Goal: Task Accomplishment & Management: Manage account settings

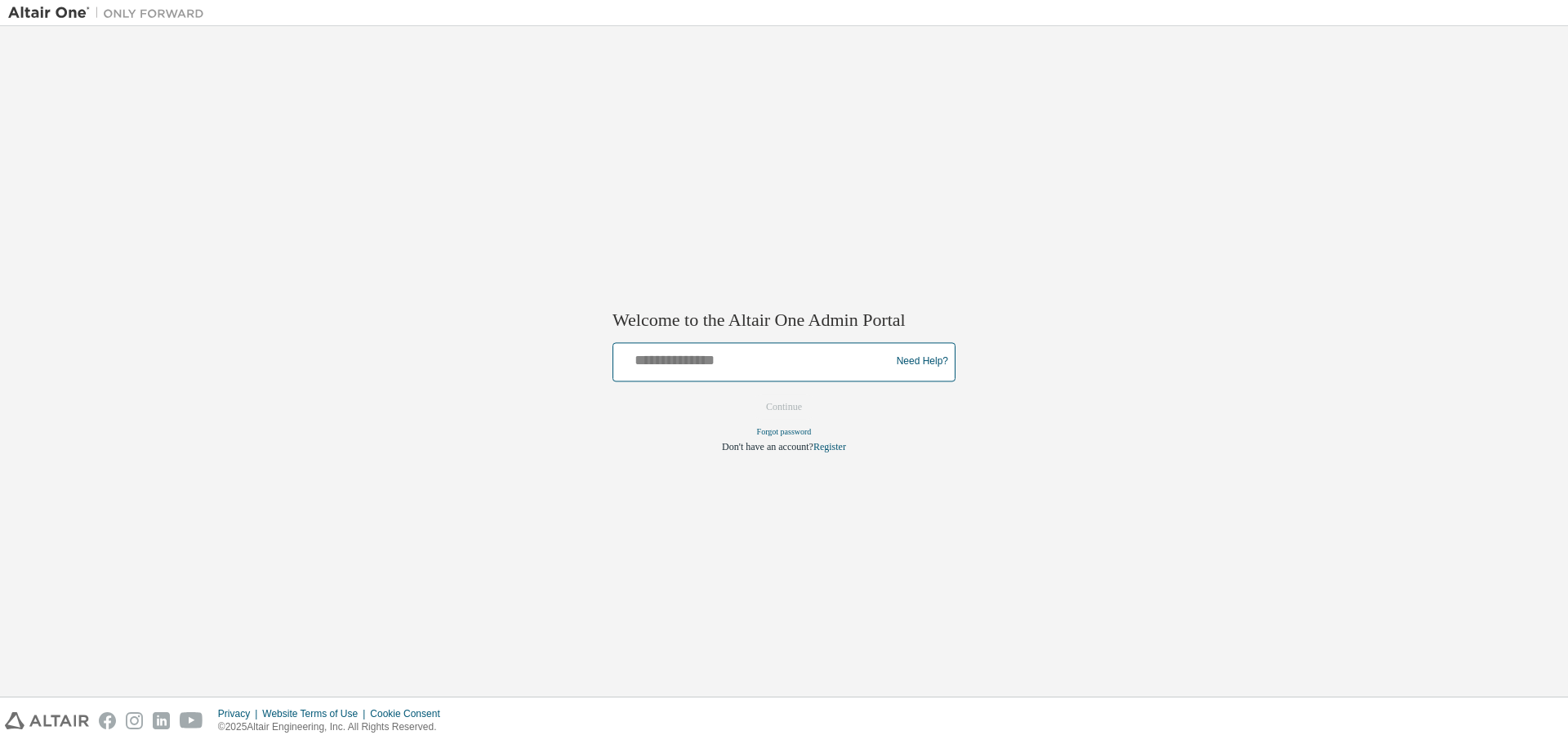
click at [685, 366] on input "text" at bounding box center [754, 358] width 269 height 23
type input "**********"
click at [794, 398] on button "Continue" at bounding box center [784, 407] width 70 height 24
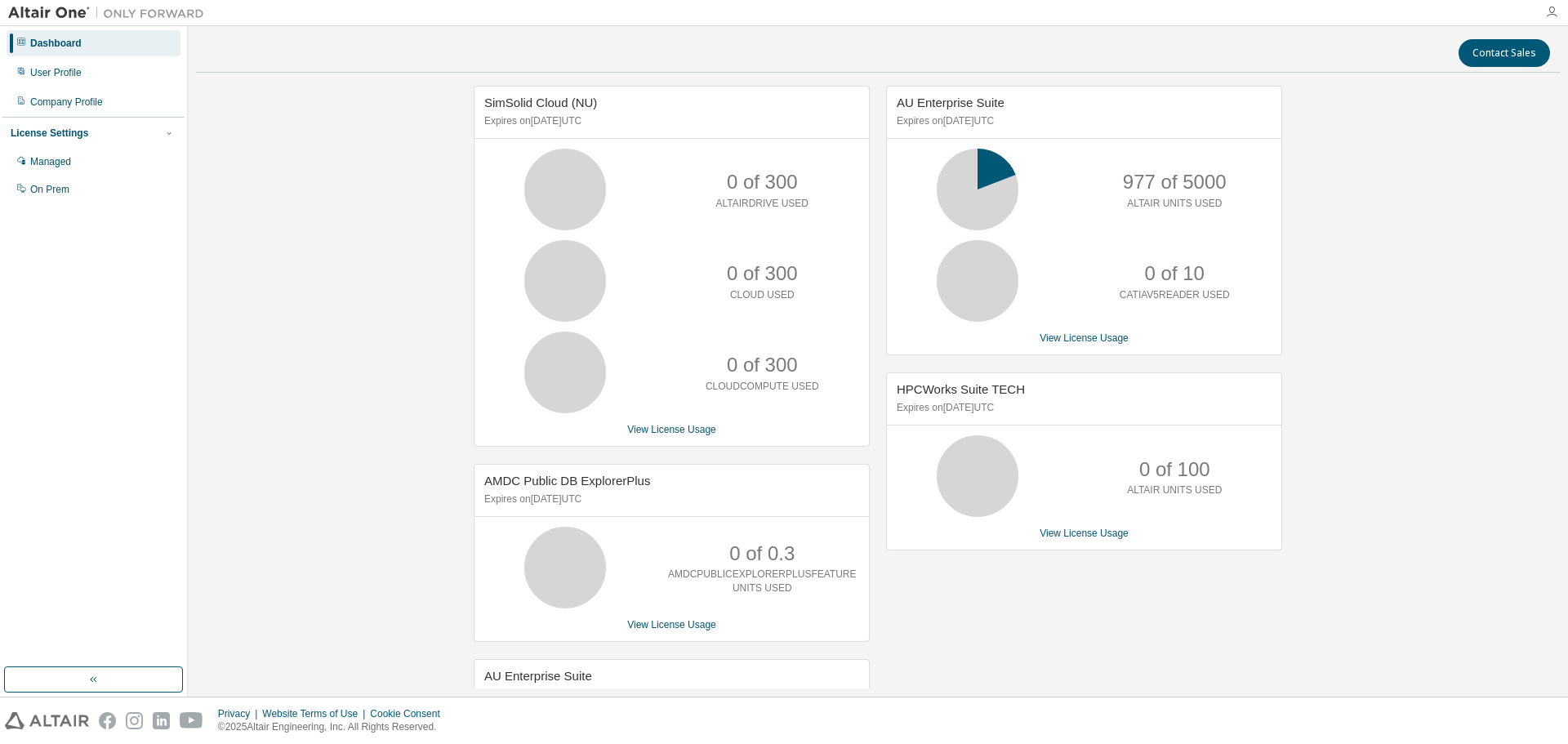
click at [1556, 12] on icon "button" at bounding box center [1552, 12] width 13 height 13
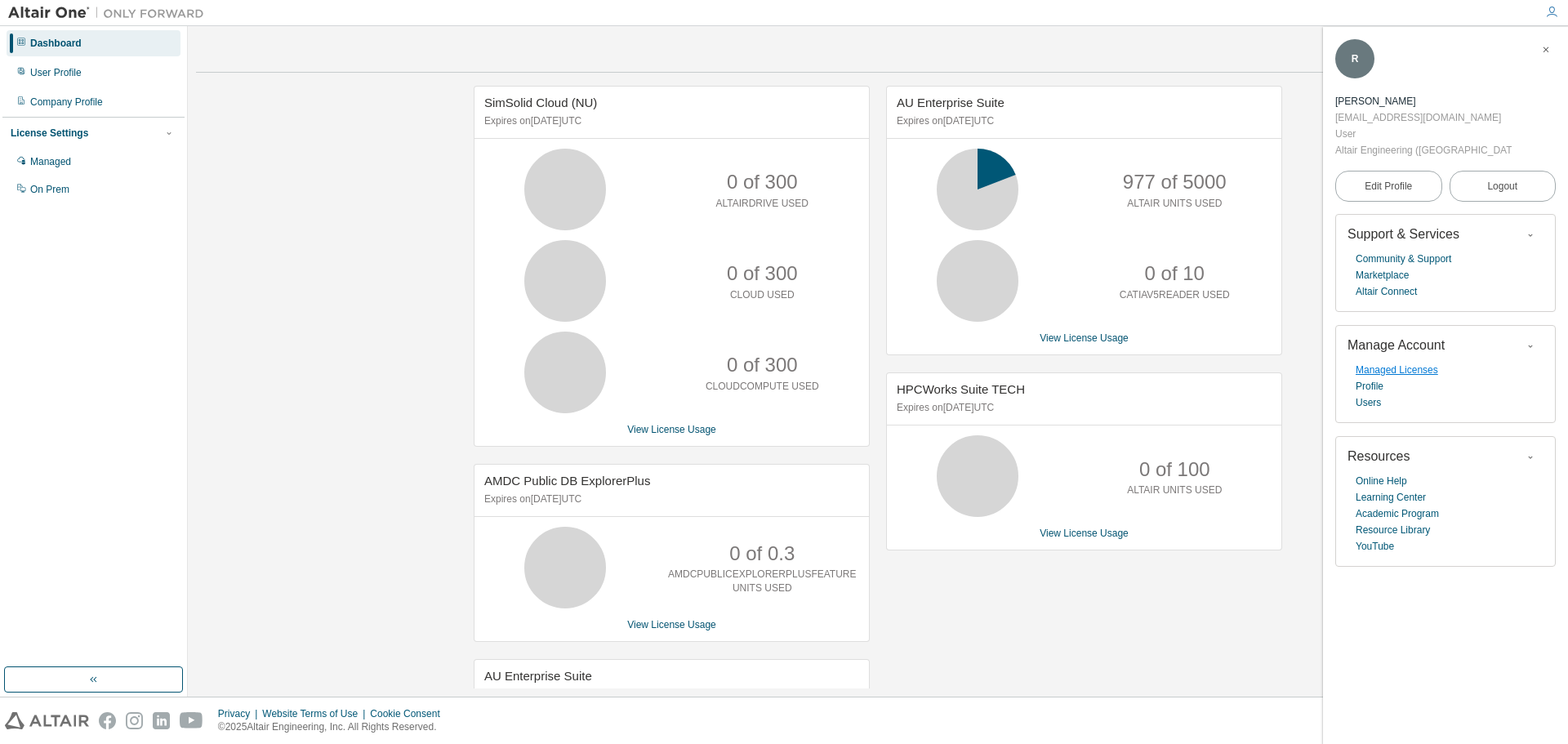
click at [1426, 362] on link "Managed Licenses" at bounding box center [1396, 370] width 82 height 17
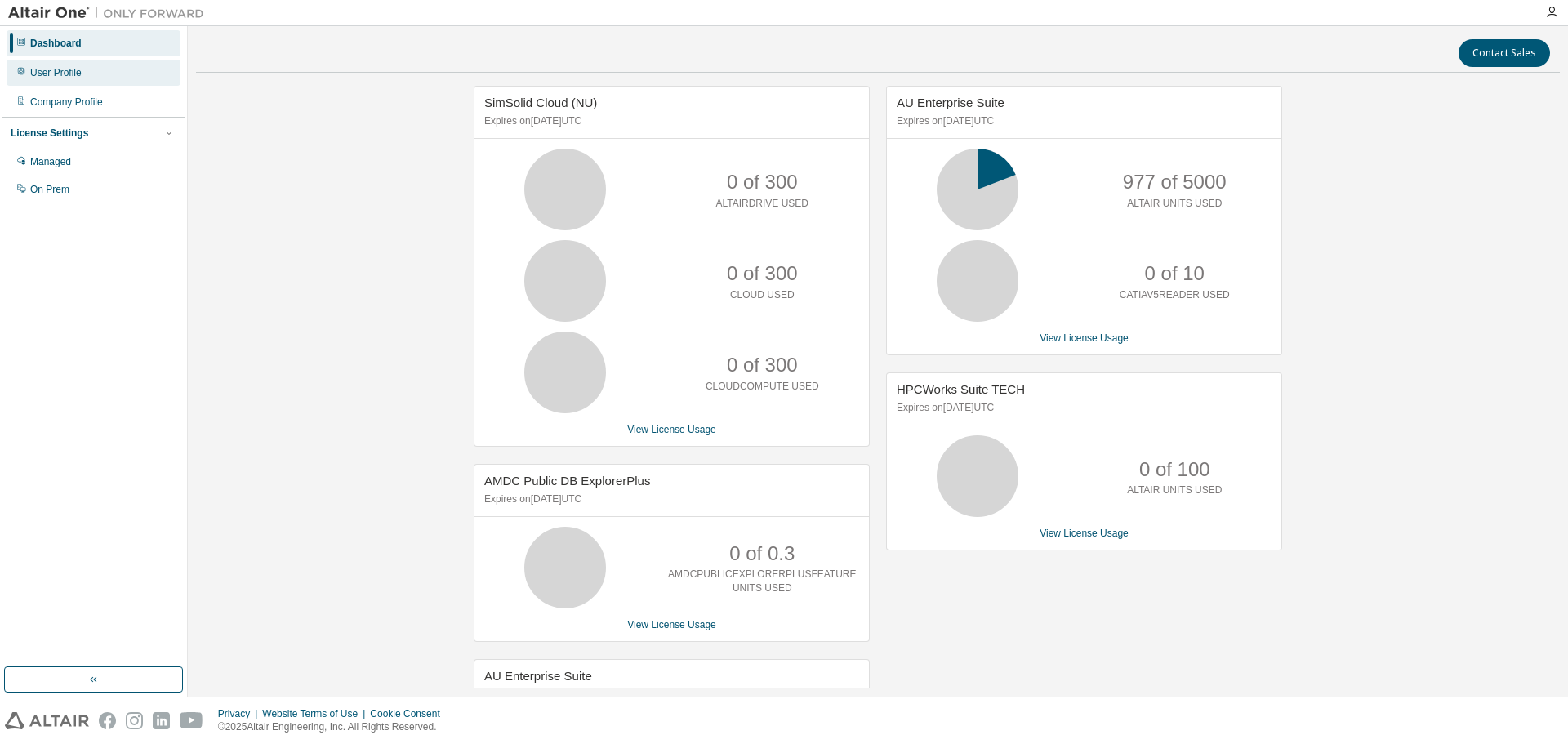
click at [77, 77] on div "User Profile" at bounding box center [56, 72] width 52 height 13
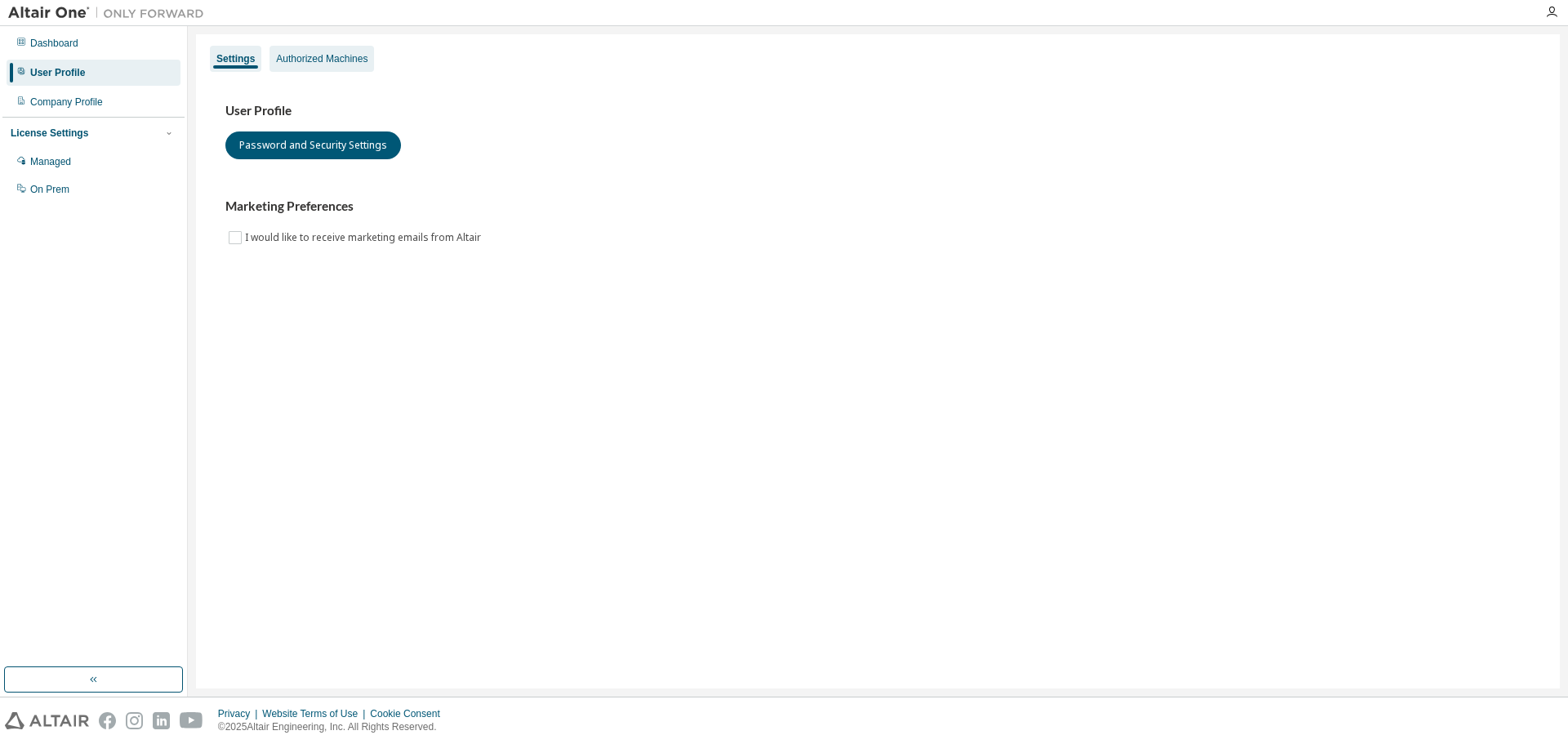
click at [367, 62] on div "Authorized Machines" at bounding box center [321, 59] width 92 height 13
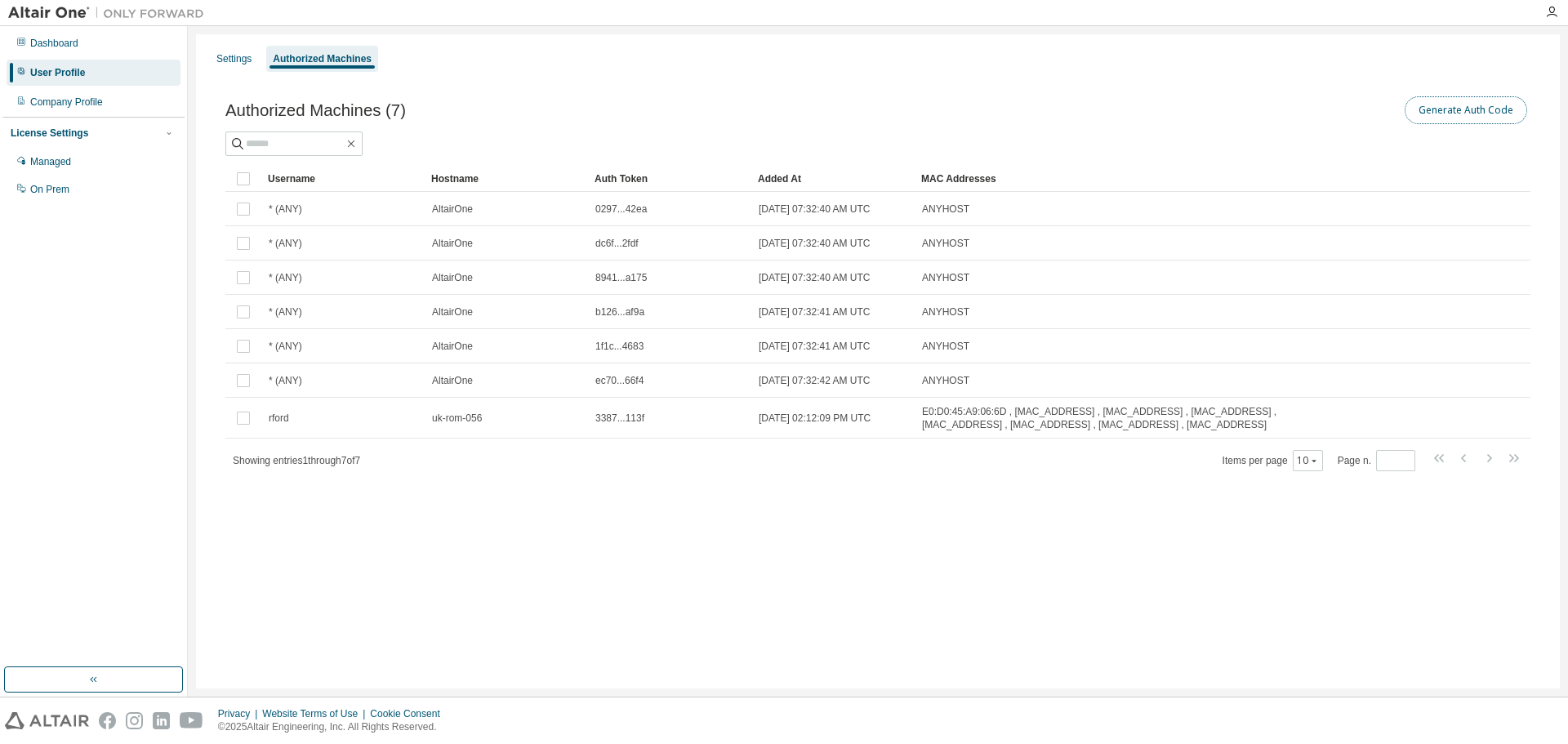
click at [1451, 109] on button "Generate Auth Code" at bounding box center [1466, 110] width 122 height 27
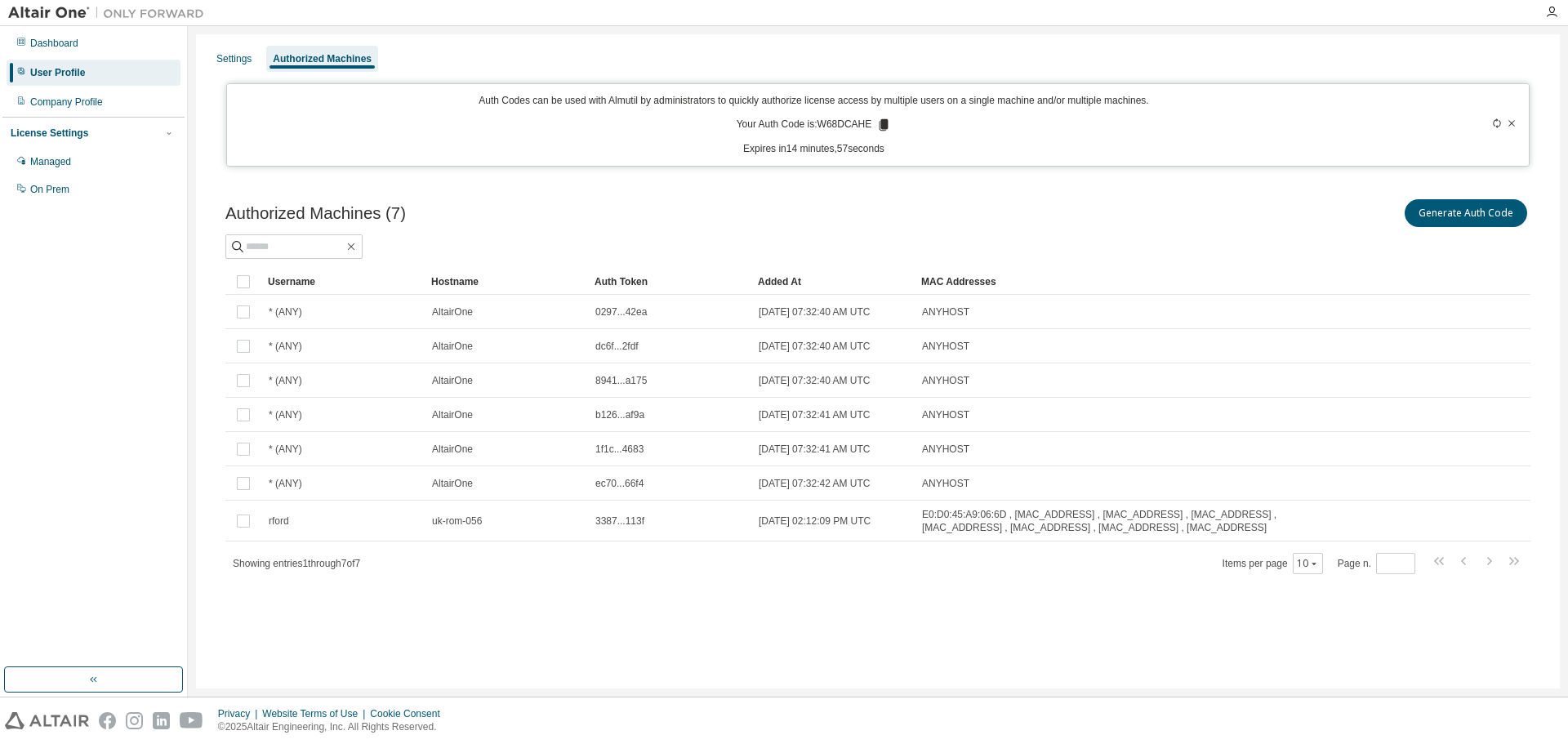
click at [886, 131] on icon at bounding box center [884, 125] width 9 height 12
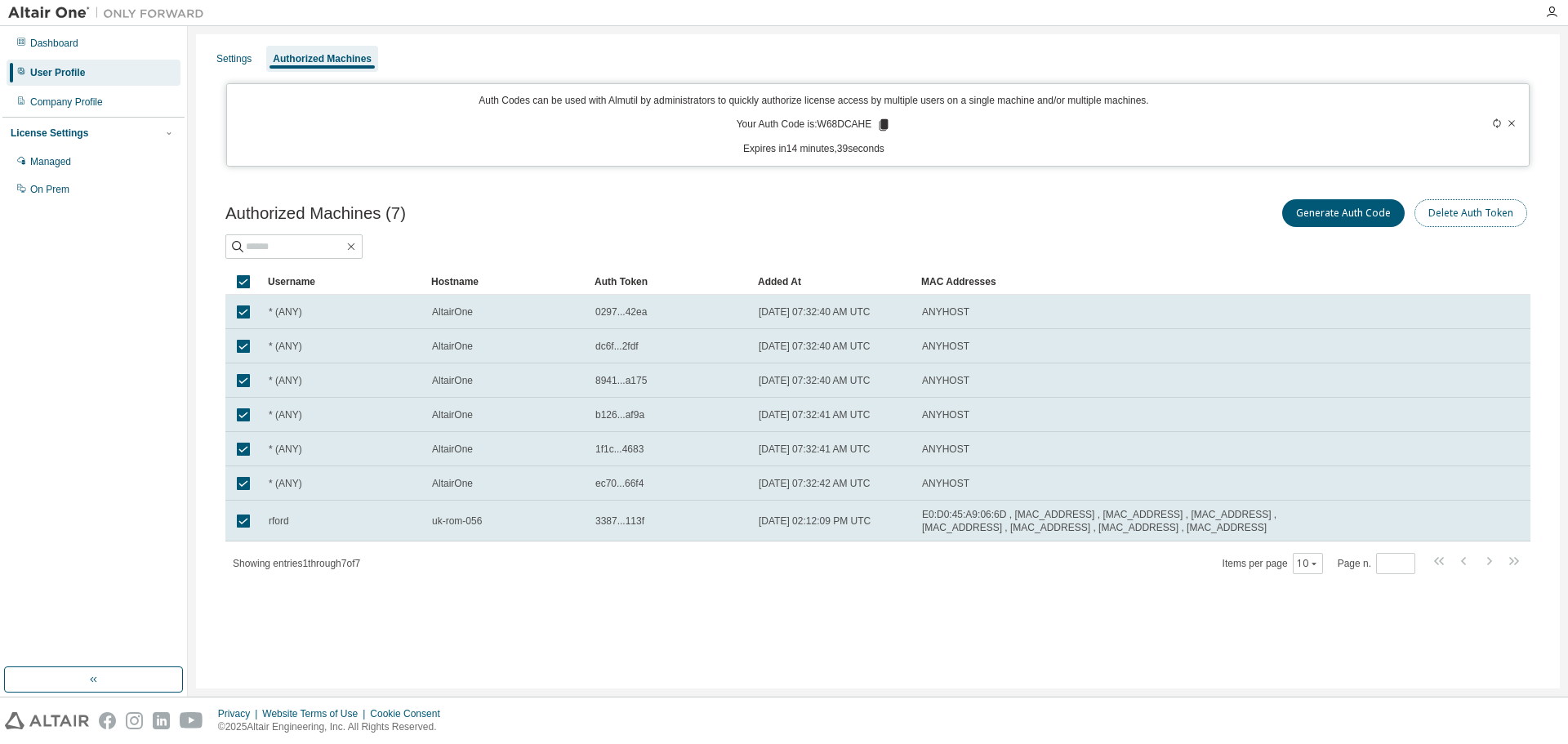
click at [1459, 214] on button "Delete Auth Token" at bounding box center [1471, 212] width 112 height 27
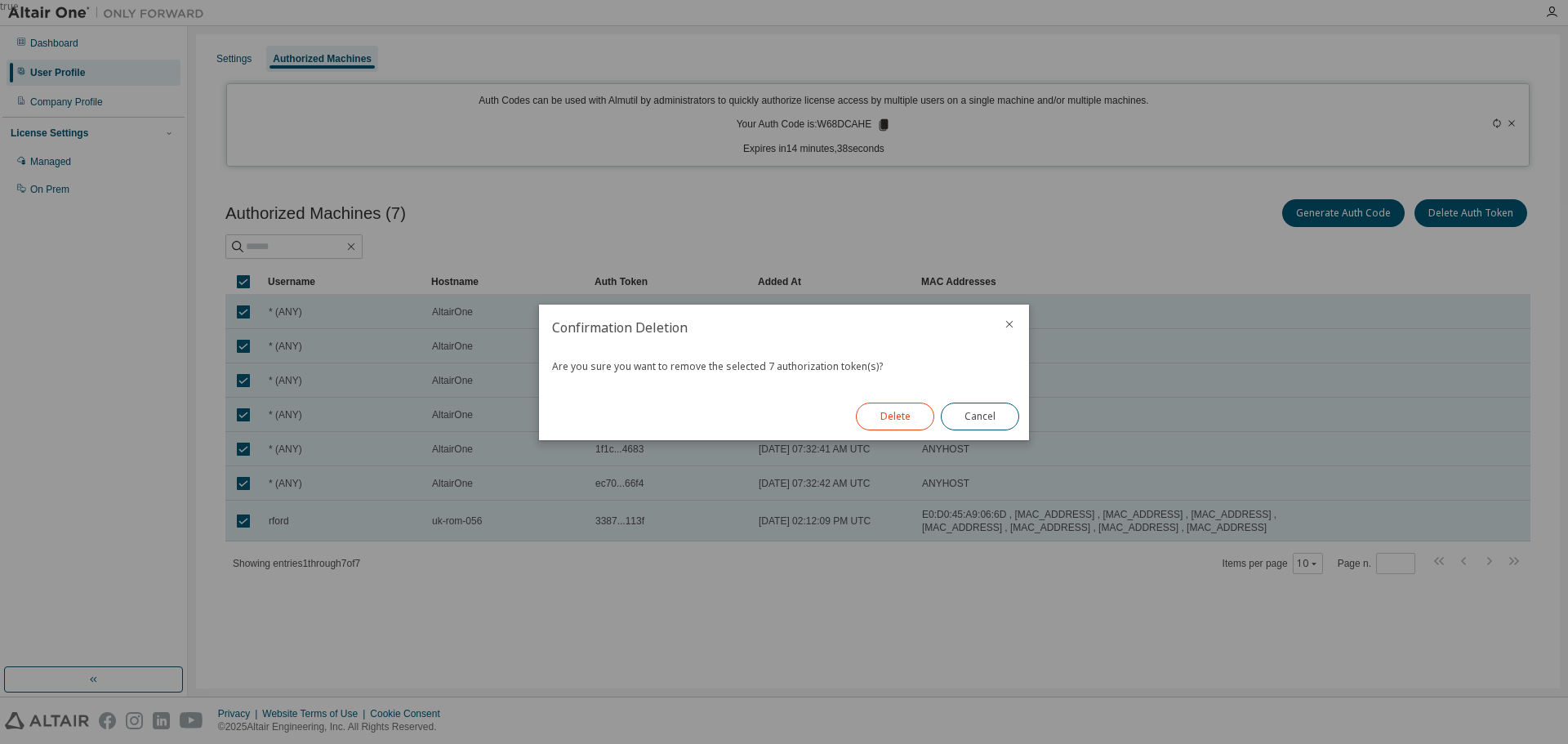
click at [916, 415] on button "Delete" at bounding box center [895, 417] width 78 height 27
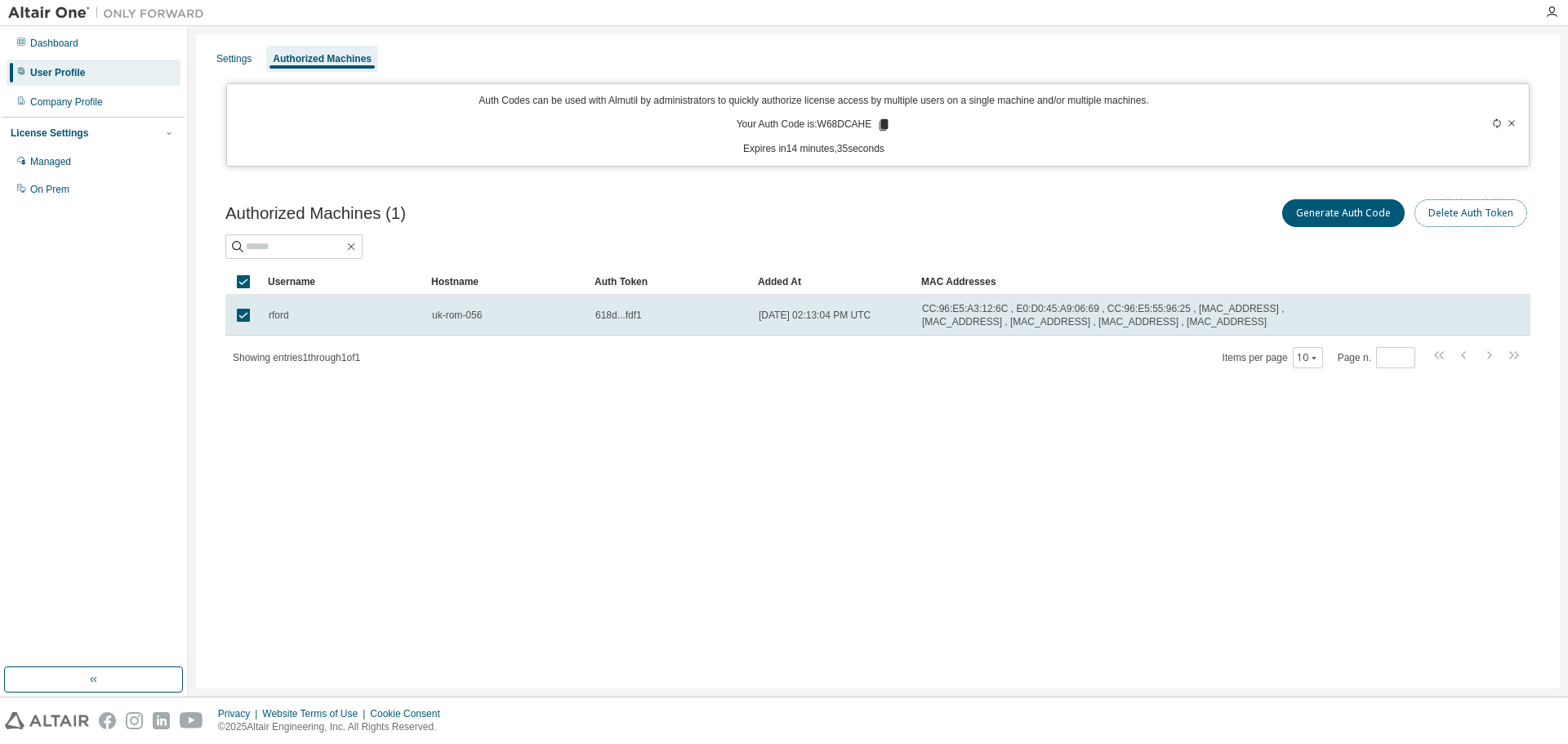
click at [1480, 216] on button "Delete Auth Token" at bounding box center [1471, 212] width 112 height 27
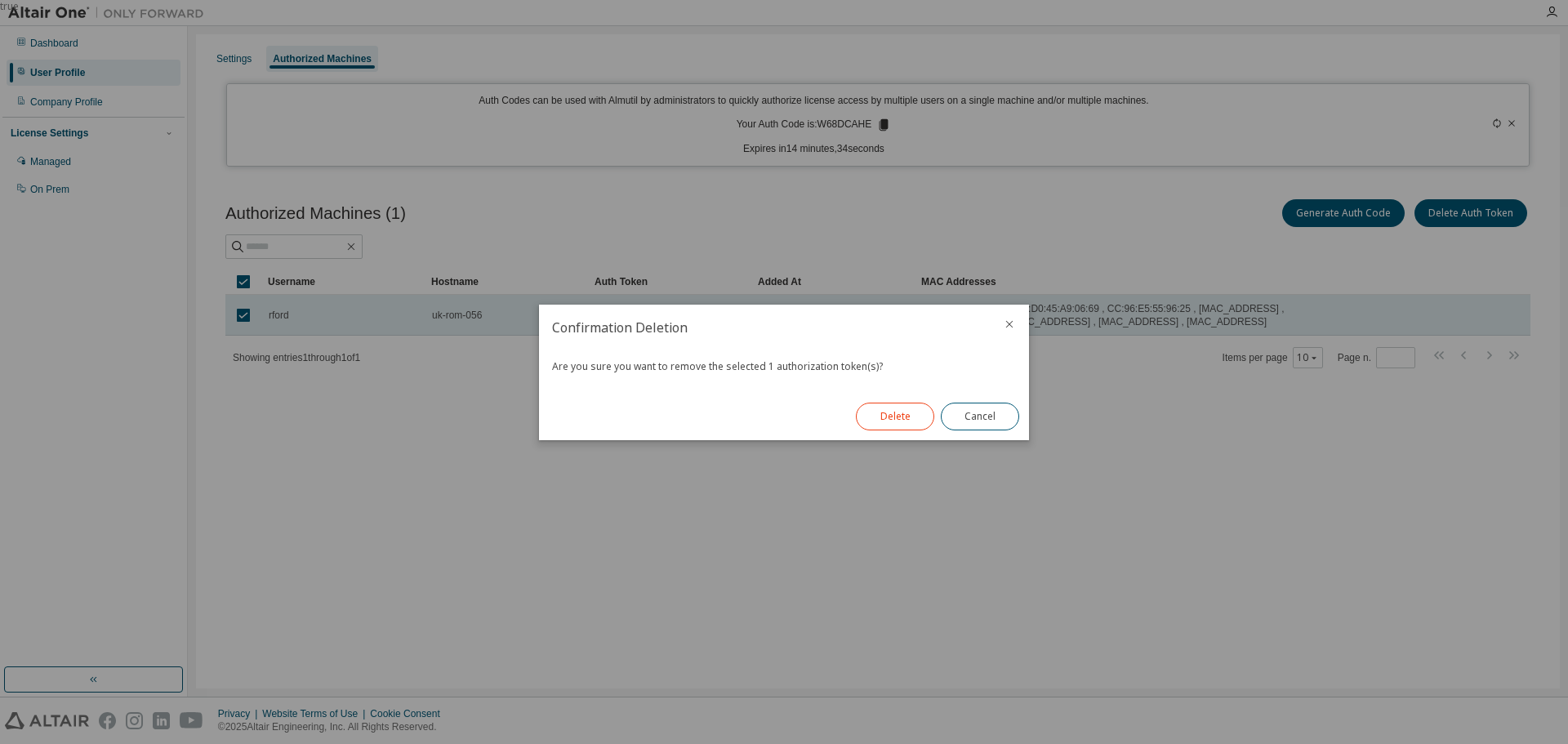
click at [893, 414] on button "Delete" at bounding box center [895, 417] width 78 height 27
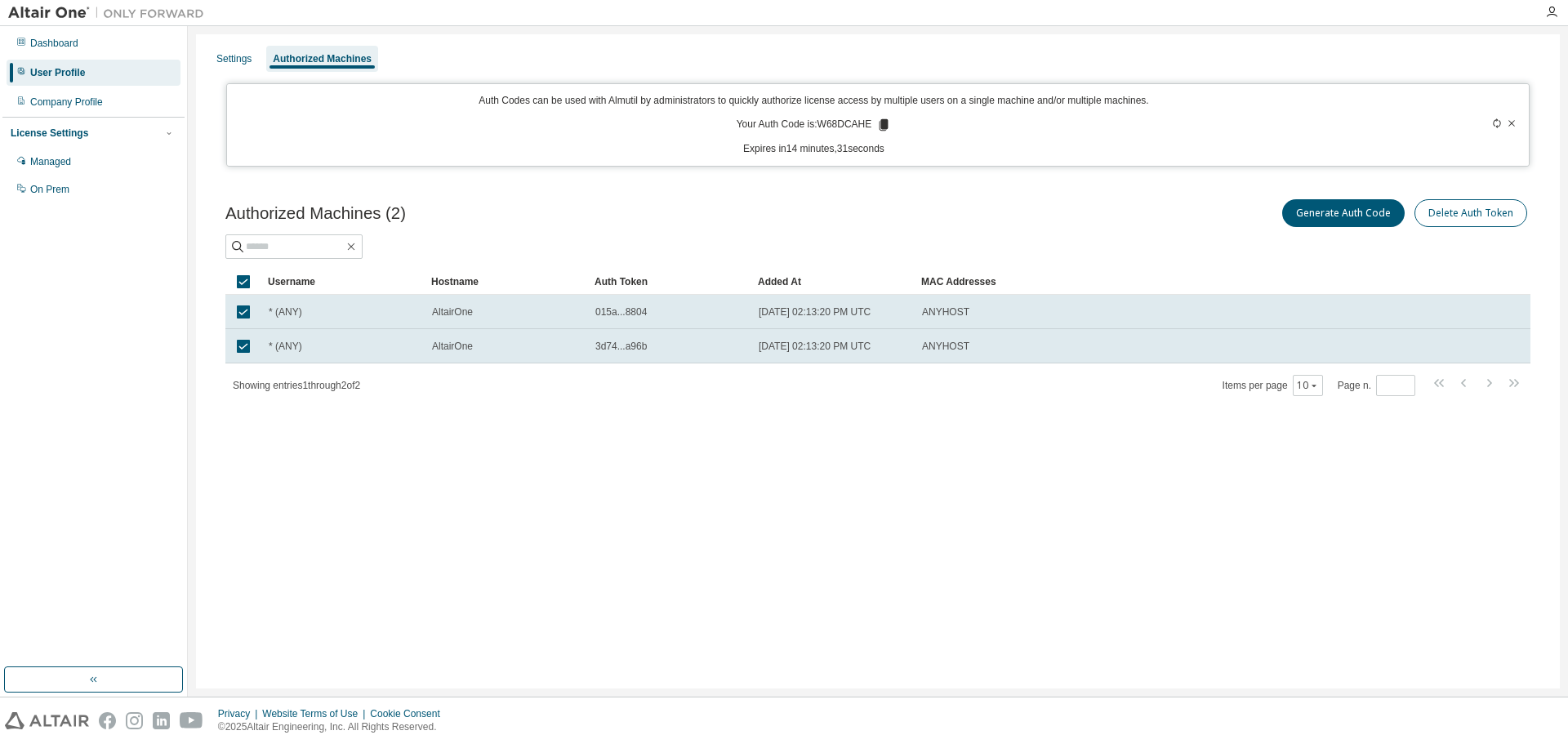
drag, startPoint x: 1483, startPoint y: 197, endPoint x: 1487, endPoint y: 206, distance: 9.8
click at [1486, 202] on div "Generate Auth Code Delete Auth Token" at bounding box center [1204, 212] width 653 height 34
click at [1487, 210] on button "Delete Auth Token" at bounding box center [1471, 212] width 112 height 27
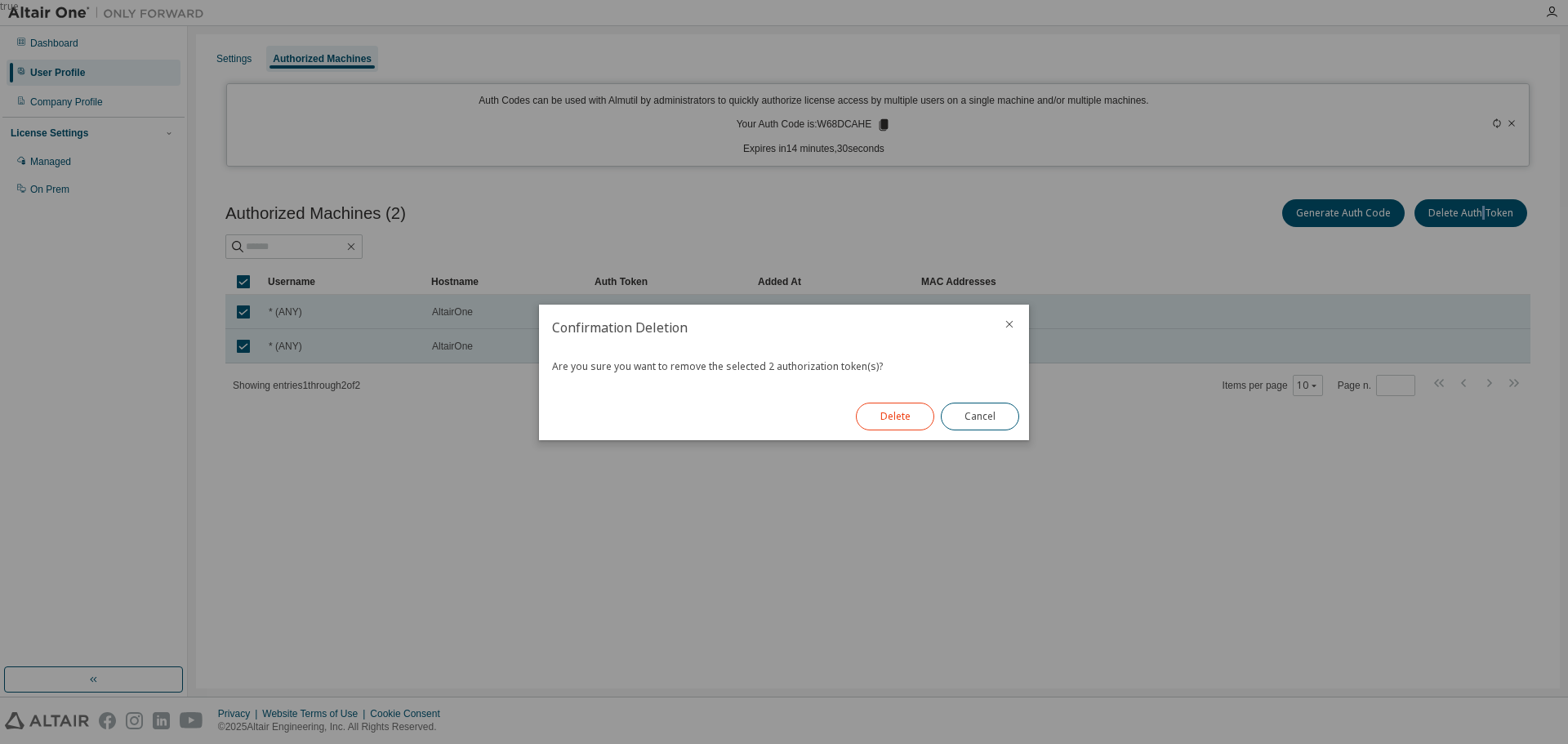
drag, startPoint x: 913, startPoint y: 421, endPoint x: 905, endPoint y: 427, distance: 10.0
click at [913, 421] on button "Delete" at bounding box center [895, 417] width 78 height 27
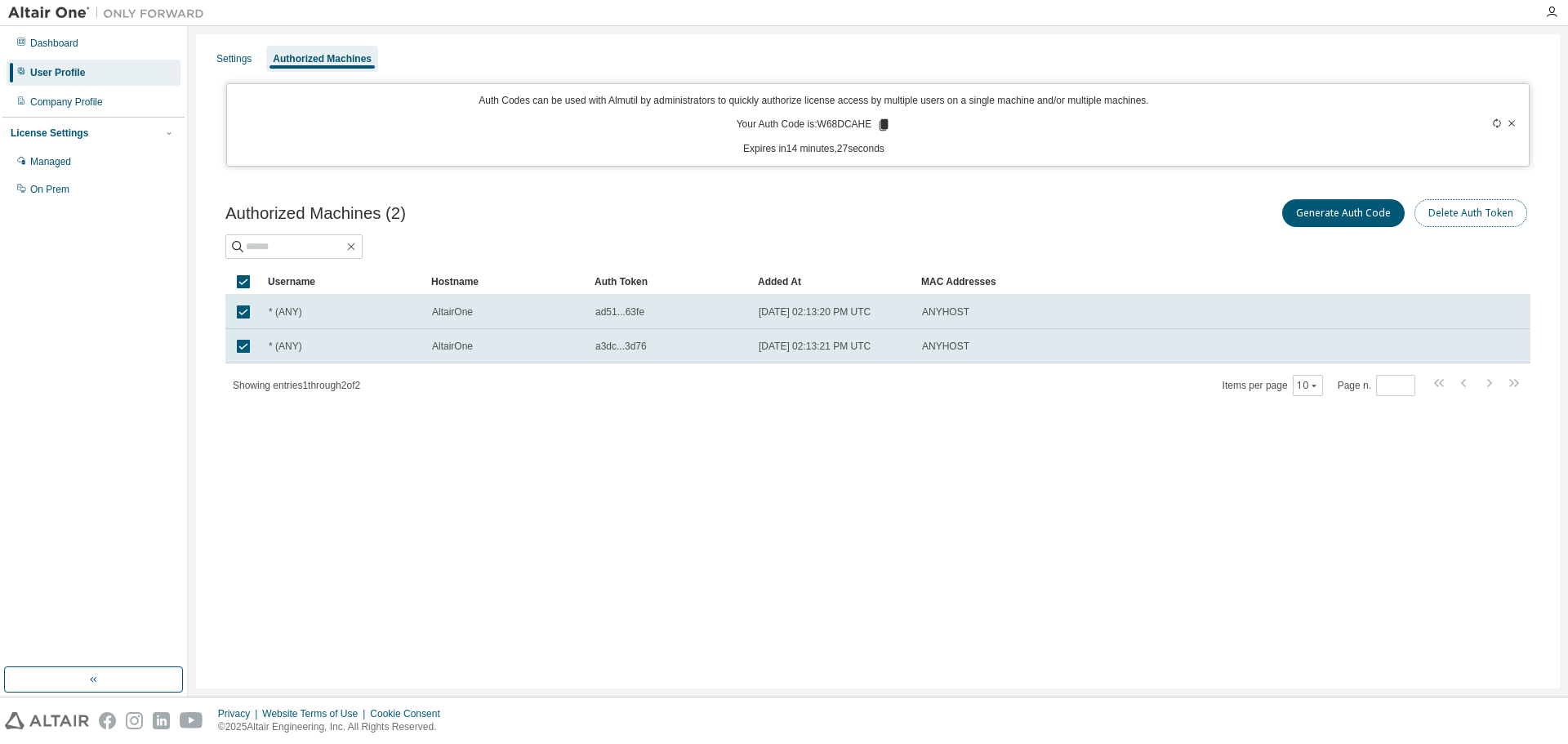
click at [1475, 220] on button "Delete Auth Token" at bounding box center [1471, 212] width 112 height 27
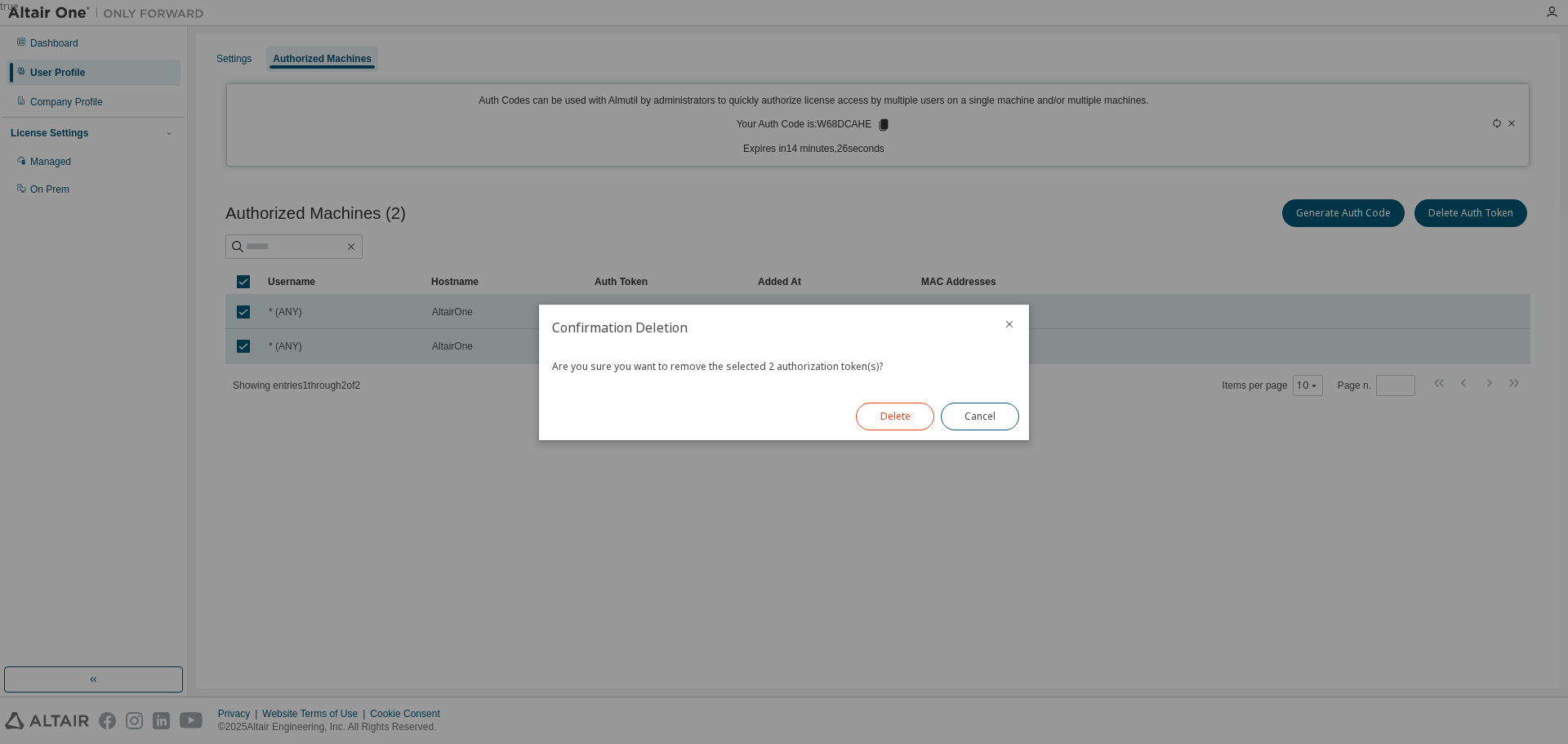
click at [884, 423] on button "Delete" at bounding box center [895, 417] width 78 height 27
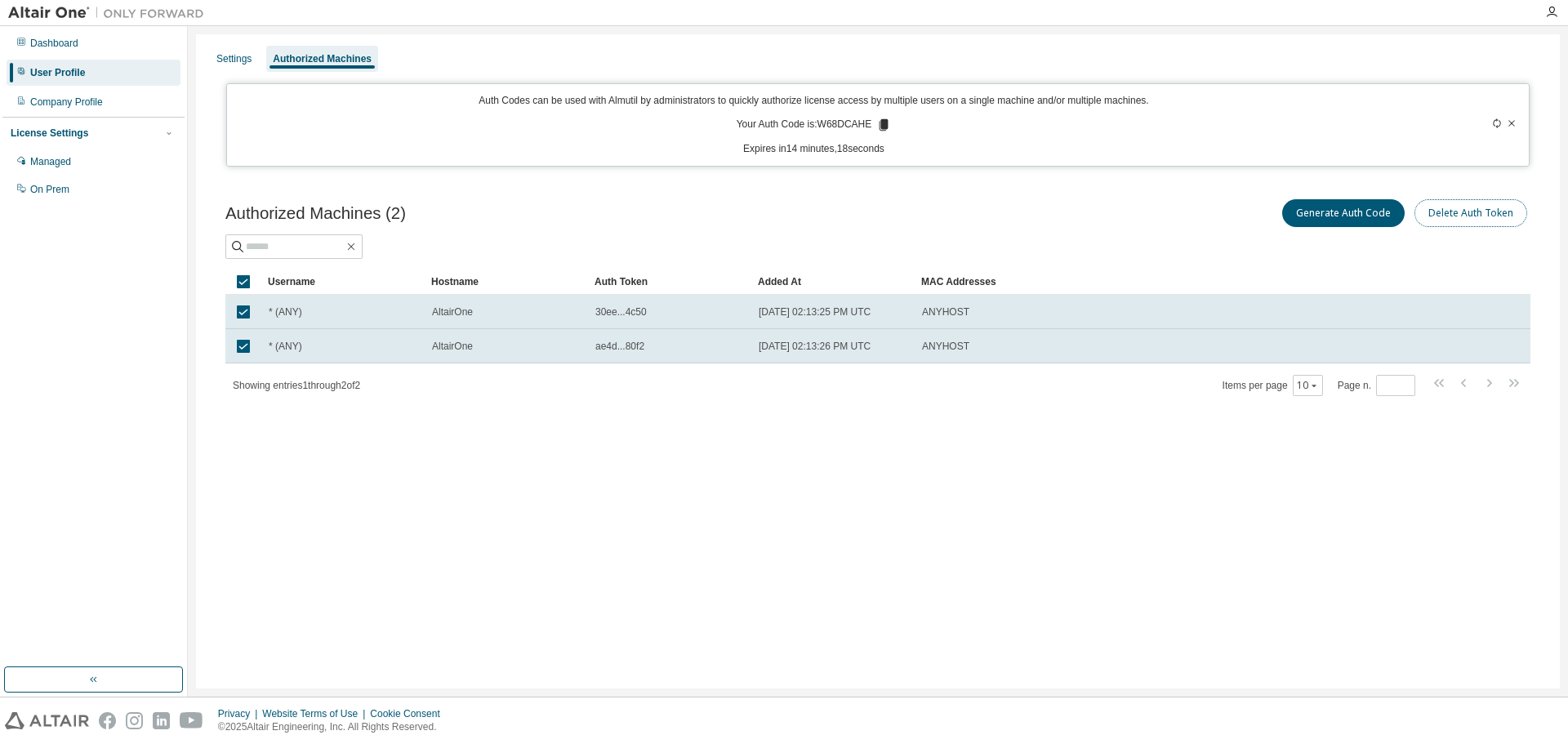
click at [1463, 212] on button "Delete Auth Token" at bounding box center [1471, 212] width 112 height 27
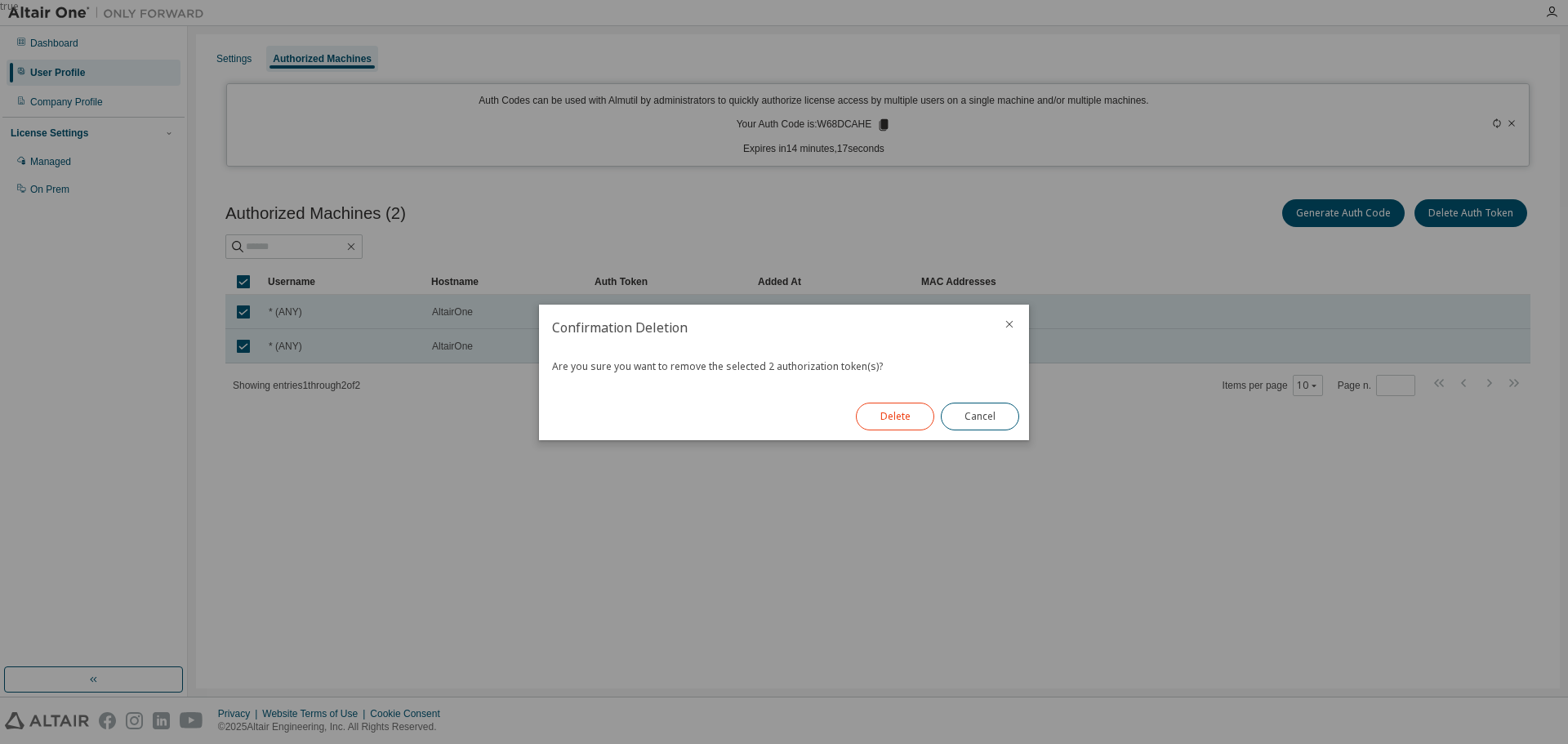
click at [908, 414] on button "Delete" at bounding box center [895, 417] width 78 height 27
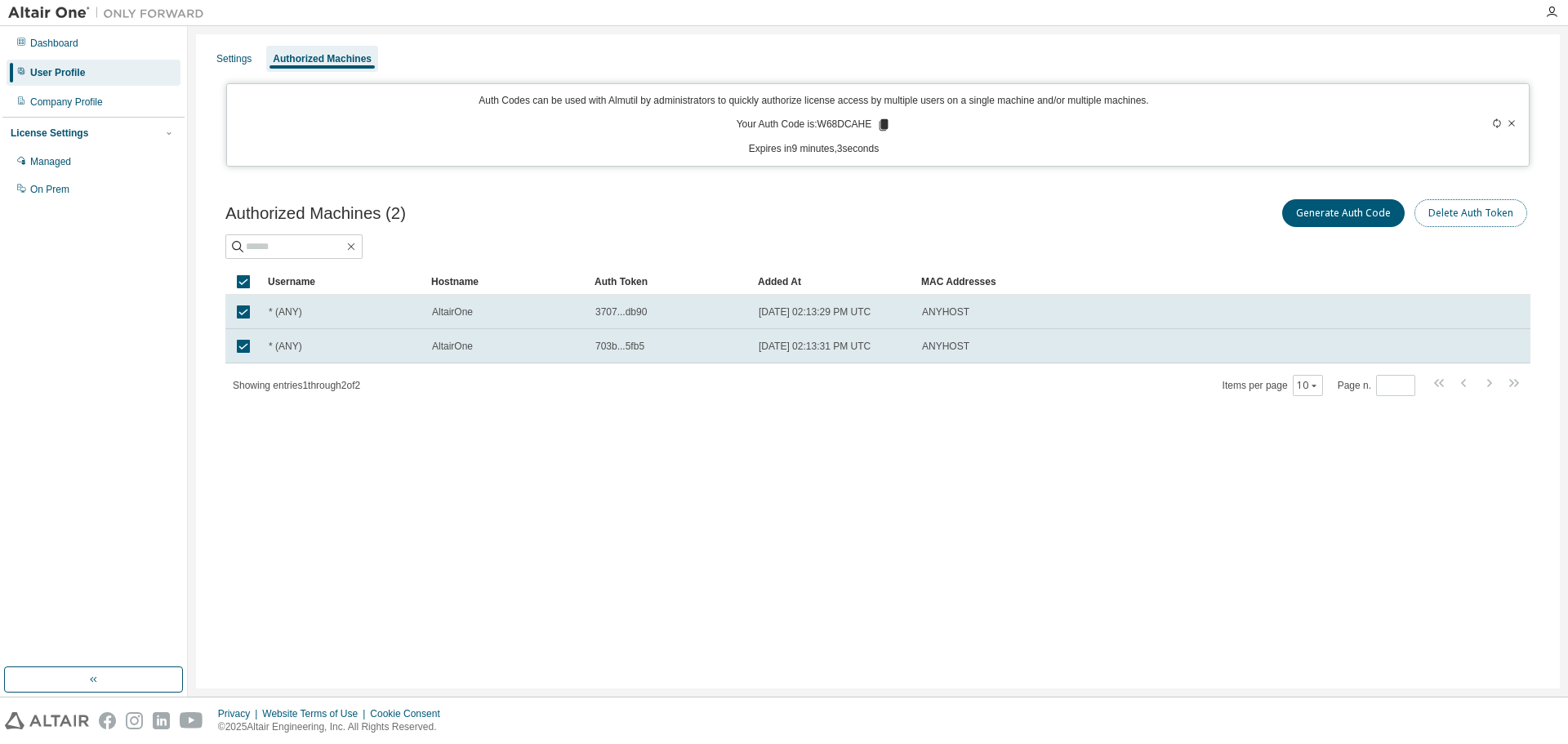
click at [1467, 211] on button "Delete Auth Token" at bounding box center [1471, 212] width 112 height 27
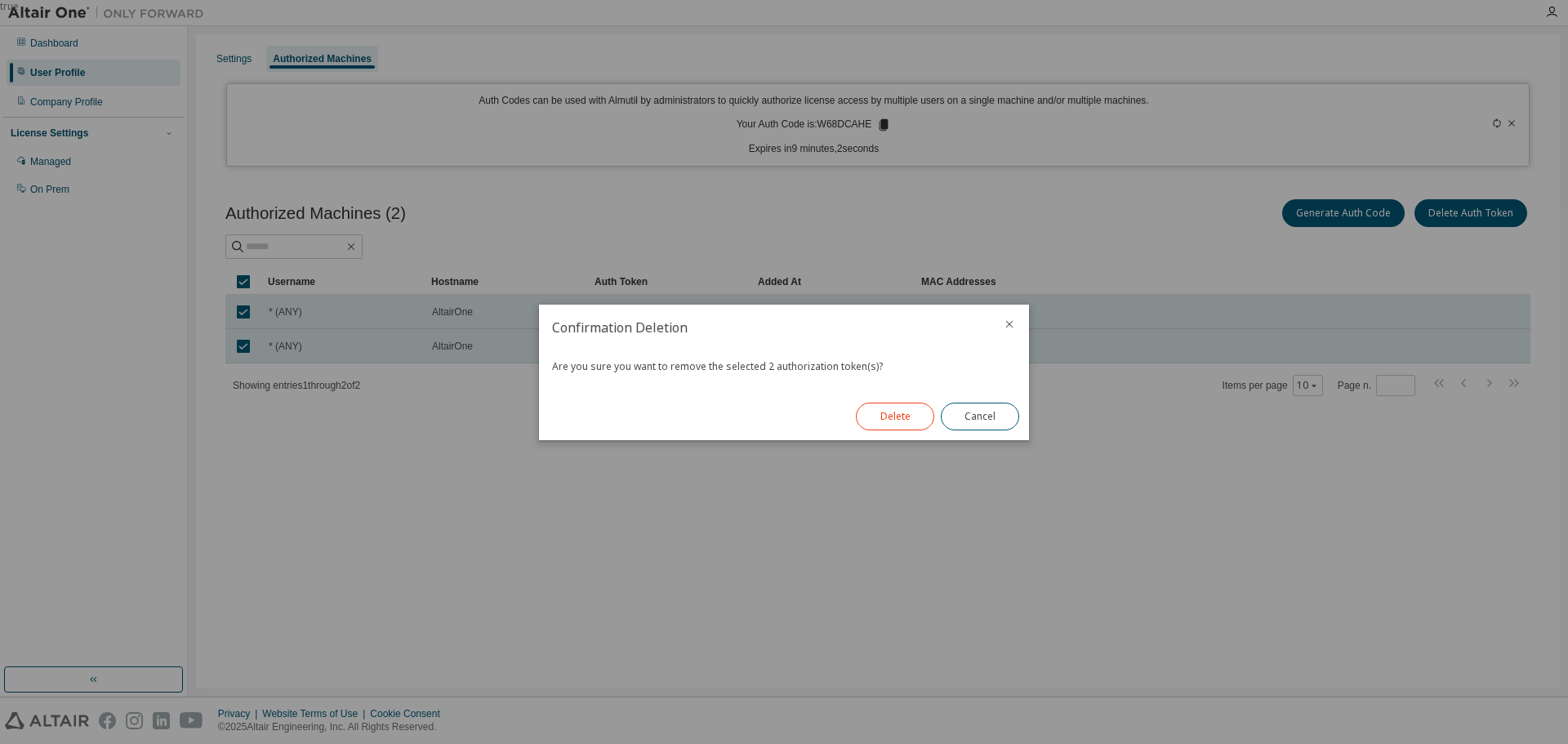
click at [888, 413] on button "Delete" at bounding box center [895, 417] width 78 height 27
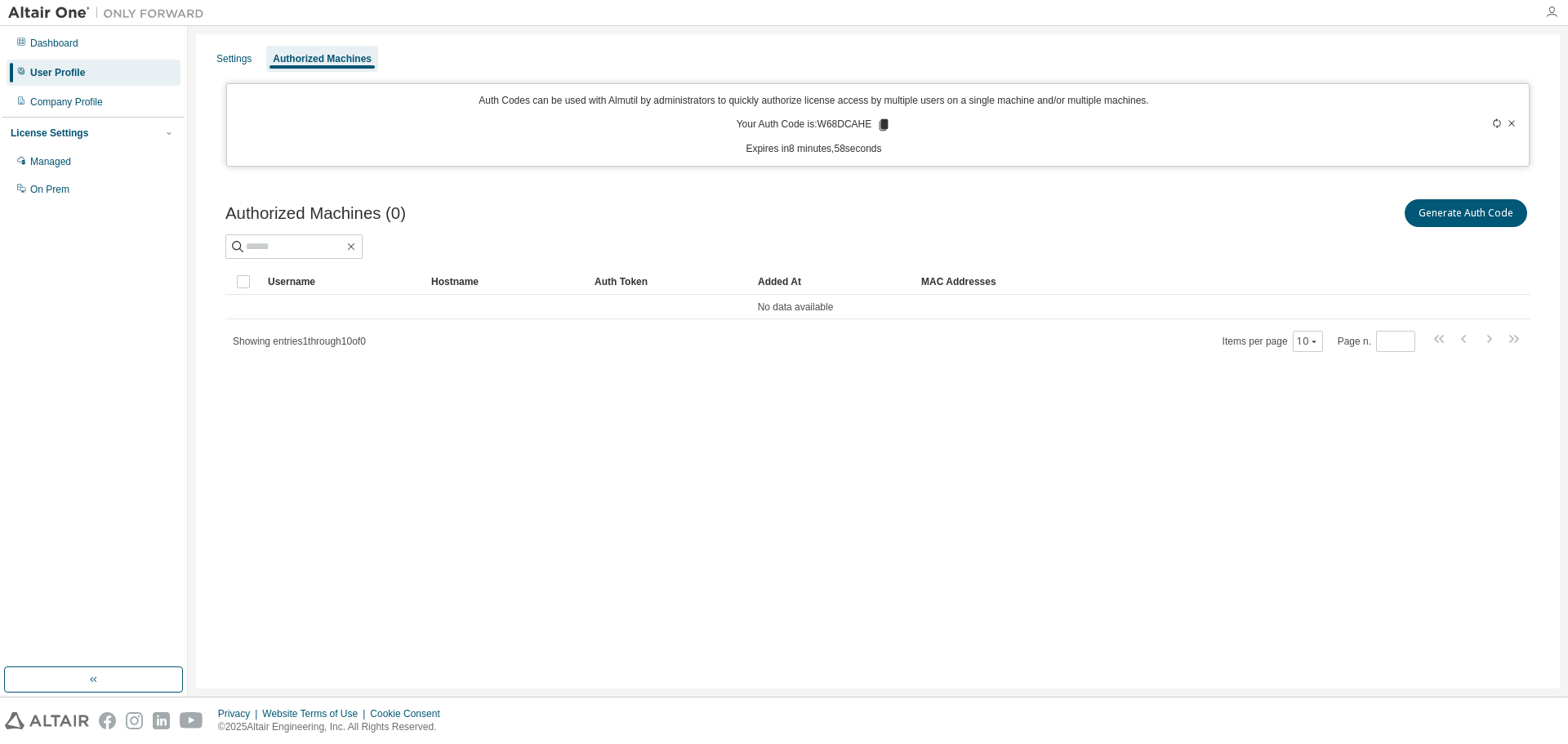
click at [1548, 11] on icon "button" at bounding box center [1552, 12] width 13 height 13
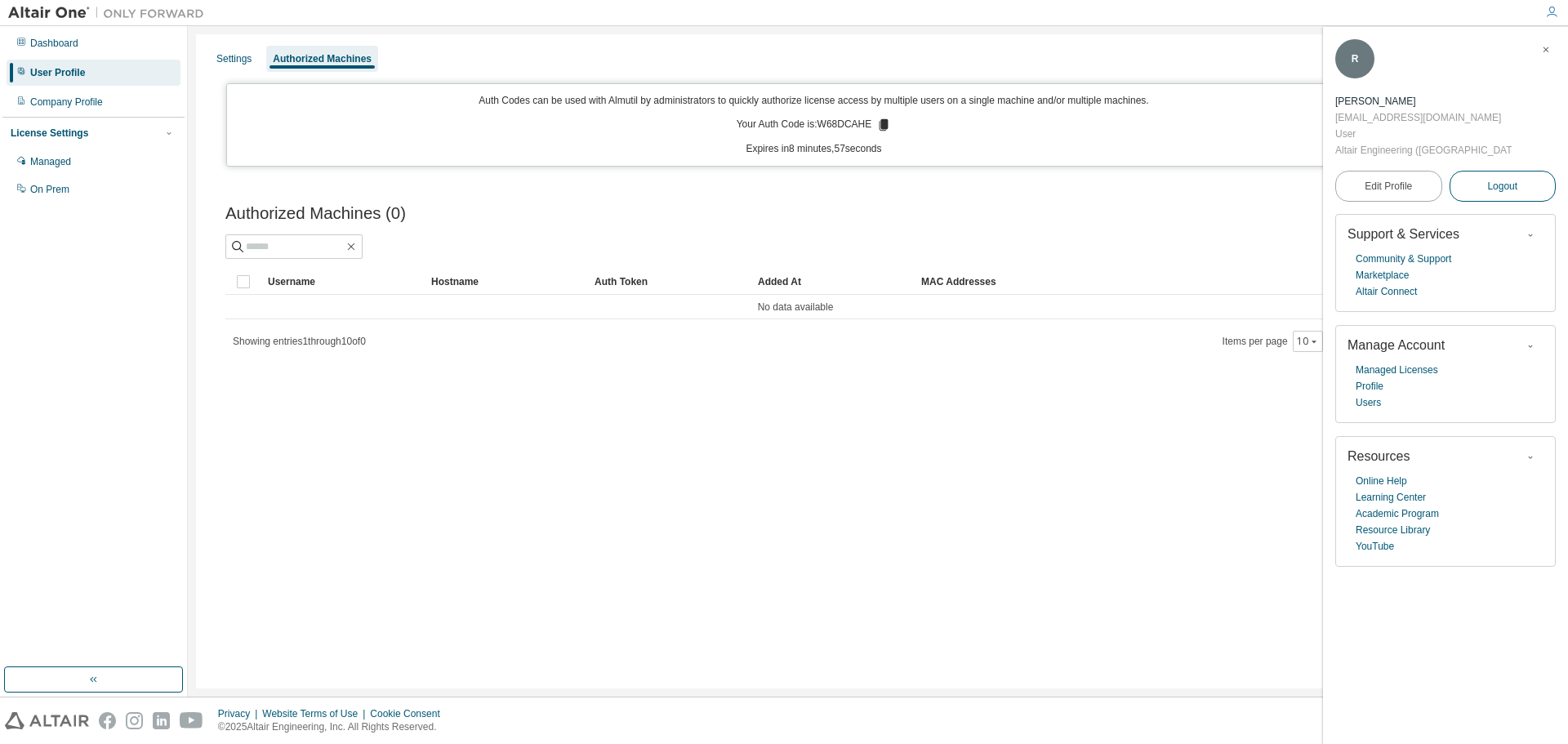
click at [1503, 178] on span "Logout" at bounding box center [1502, 187] width 30 height 17
